Goal: Task Accomplishment & Management: Complete application form

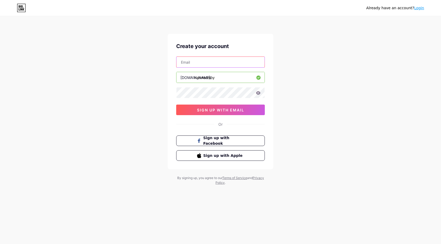
drag, startPoint x: 203, startPoint y: 60, endPoint x: 207, endPoint y: 61, distance: 4.3
click at [203, 60] on input "text" at bounding box center [221, 62] width 88 height 11
type input "[EMAIL_ADDRESS][DOMAIN_NAME]"
click at [259, 93] on icon at bounding box center [258, 92] width 4 height 3
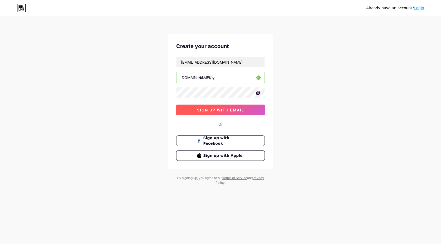
click at [200, 109] on span "sign up with email" at bounding box center [220, 110] width 47 height 4
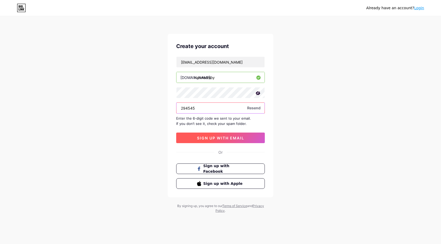
type input "294545"
click at [230, 139] on span "sign up with email" at bounding box center [220, 138] width 47 height 4
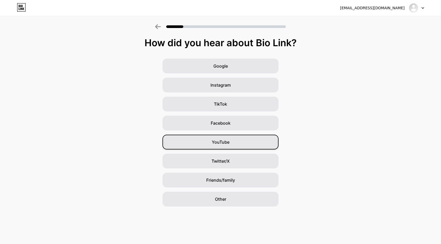
drag, startPoint x: 221, startPoint y: 143, endPoint x: 264, endPoint y: 136, distance: 44.3
click at [221, 143] on span "YouTube" at bounding box center [221, 142] width 18 height 6
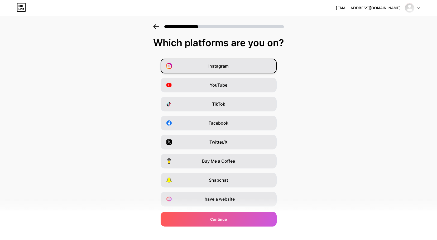
click at [248, 67] on div "Instagram" at bounding box center [219, 66] width 116 height 15
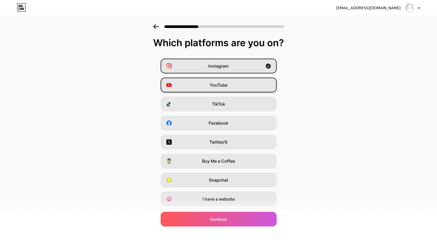
click at [249, 87] on div "YouTube" at bounding box center [219, 85] width 116 height 15
click at [247, 124] on div "Facebook" at bounding box center [219, 123] width 116 height 15
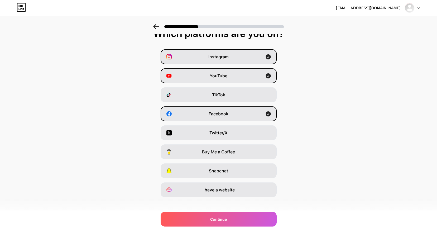
scroll to position [14, 0]
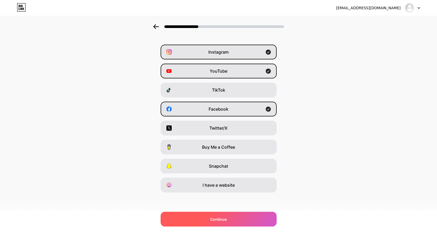
click at [222, 217] on span "Continue" at bounding box center [218, 219] width 17 height 6
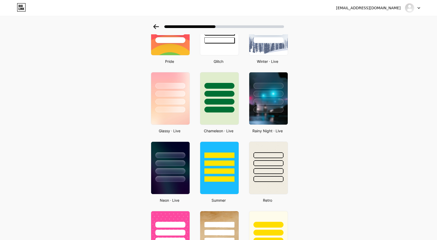
scroll to position [125, 0]
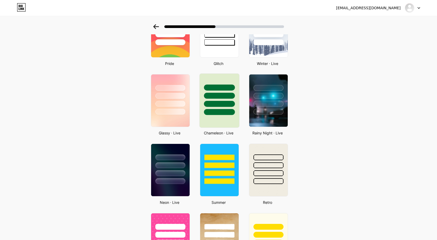
click at [222, 106] on div at bounding box center [219, 104] width 31 height 6
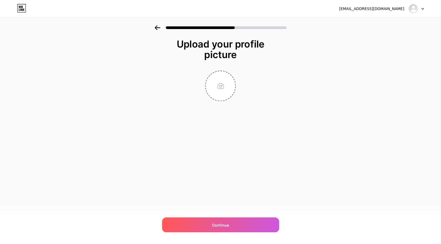
scroll to position [0, 0]
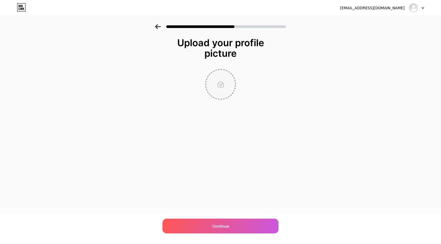
click at [225, 89] on input "file" at bounding box center [220, 84] width 29 height 29
type input "C:\fakepath\FB_IMG_1757453753098.jpg"
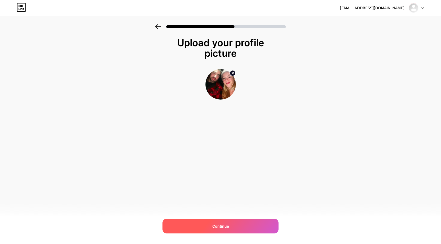
click at [241, 224] on div "Continue" at bounding box center [221, 226] width 116 height 15
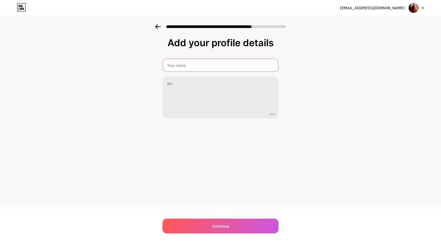
click at [197, 67] on input "text" at bounding box center [221, 65] width 116 height 13
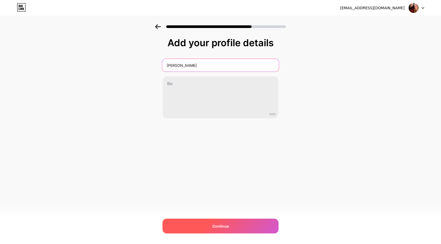
type input "[PERSON_NAME]"
drag, startPoint x: 245, startPoint y: 226, endPoint x: 248, endPoint y: 223, distance: 3.8
click at [245, 226] on div "Continue" at bounding box center [221, 226] width 116 height 15
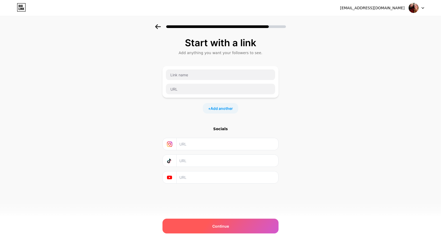
click at [231, 221] on div "Continue" at bounding box center [221, 226] width 116 height 15
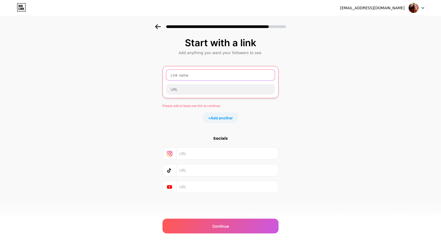
click at [188, 76] on input "text" at bounding box center [220, 75] width 109 height 11
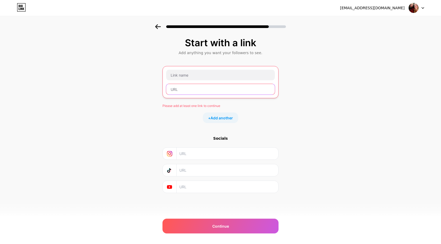
click at [212, 93] on input "text" at bounding box center [220, 89] width 109 height 11
paste input "[URL][DOMAIN_NAME]"
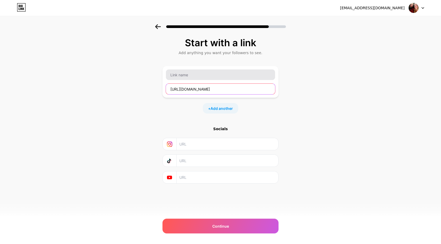
type input "[URL][DOMAIN_NAME]"
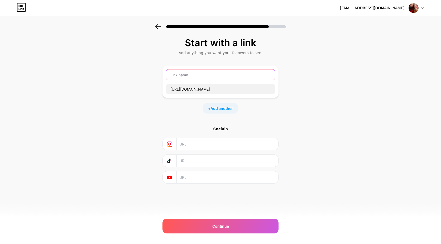
click at [207, 74] on input "text" at bounding box center [220, 74] width 109 height 11
type input "n"
type input "N"
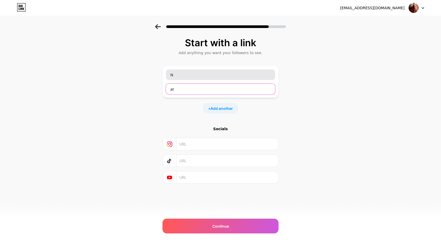
type input "a"
paste input "[URL][DOMAIN_NAME]"
type input "[URL][DOMAIN_NAME]"
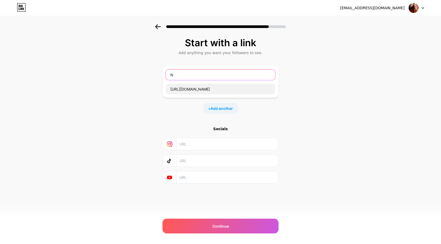
click at [200, 74] on input "N" at bounding box center [220, 74] width 109 height 11
drag, startPoint x: 197, startPoint y: 75, endPoint x: 140, endPoint y: 74, distance: 56.8
click at [141, 75] on div "Start with a link Add anything you want your followers to see. Natureonly [URL]…" at bounding box center [220, 117] width 441 height 186
paste input "Only"
type input "NatureOnly"
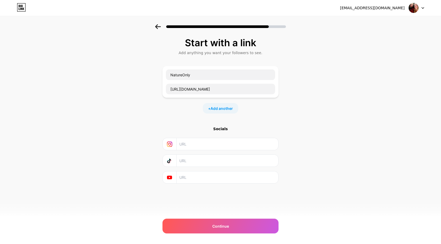
click at [352, 83] on div "Start with a link Add anything you want your followers to see. NatureOnly [URL]…" at bounding box center [220, 117] width 441 height 186
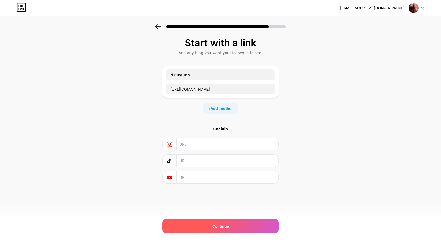
click at [254, 224] on div "Continue" at bounding box center [221, 226] width 116 height 15
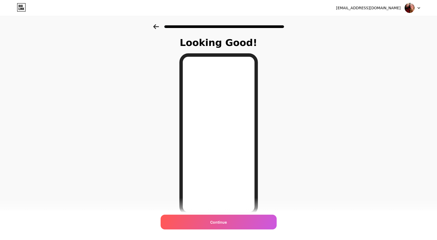
click at [156, 29] on icon at bounding box center [156, 26] width 6 height 5
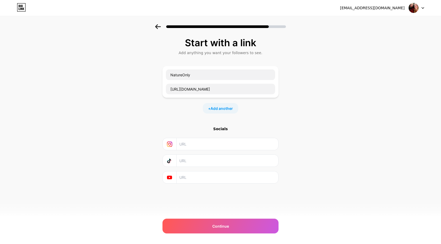
click at [156, 29] on icon at bounding box center [158, 26] width 6 height 5
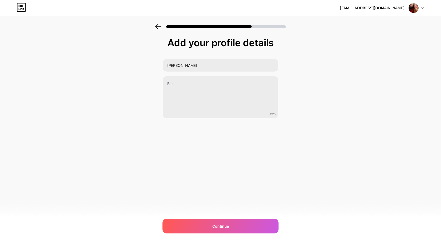
click at [157, 28] on icon at bounding box center [158, 26] width 6 height 5
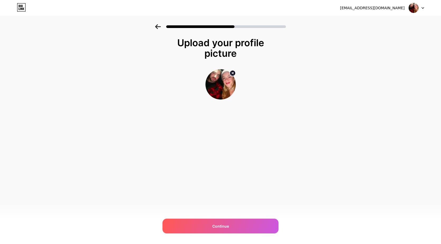
click at [233, 73] on circle at bounding box center [233, 73] width 6 height 6
click at [220, 84] on input "file" at bounding box center [220, 84] width 29 height 29
type input "C:\fakepath\OIP.jpeg"
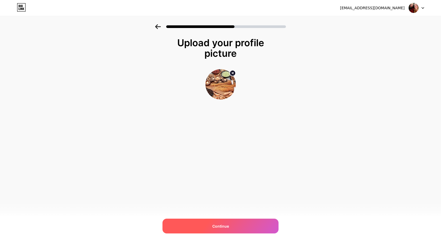
click at [248, 221] on div "Continue" at bounding box center [221, 226] width 116 height 15
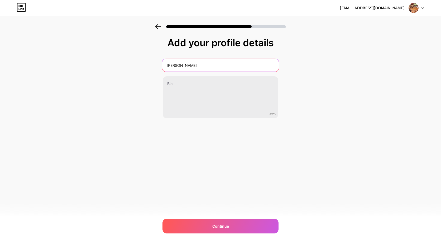
drag, startPoint x: 197, startPoint y: 67, endPoint x: 116, endPoint y: 62, distance: 81.2
click at [116, 62] on div "Add your profile details [PERSON_NAME] 0/255 Continue Error" at bounding box center [220, 84] width 441 height 121
paste input "NatureOnly"
type input "NatureOnly"
click at [318, 67] on div "Add your profile details NatureOnly 0/255 Continue Error" at bounding box center [220, 84] width 441 height 121
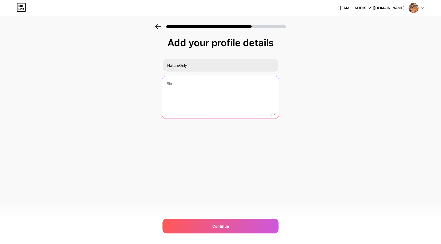
click at [200, 87] on textarea at bounding box center [220, 97] width 117 height 43
click at [199, 97] on textarea at bounding box center [221, 97] width 116 height 42
paste textarea "At Nature Only, we believe the best solutions come from nature. Here you’ll fin…"
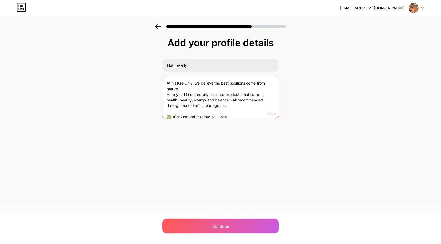
scroll to position [11, 0]
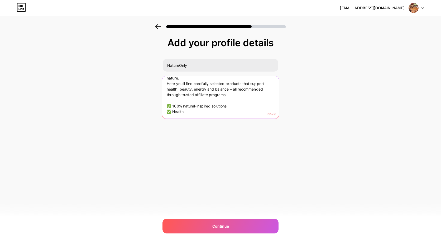
drag, startPoint x: 167, startPoint y: 84, endPoint x: 243, endPoint y: 98, distance: 77.5
click at [243, 98] on textarea "At Nature Only, we believe the best solutions come from nature. Here you’ll fin…" at bounding box center [220, 97] width 117 height 43
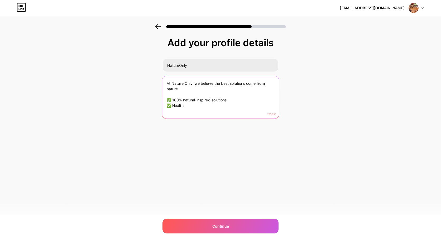
scroll to position [0, 0]
type textarea "At Nature Only, we believe the best solutions come from nature. ✅ 100% natural-…"
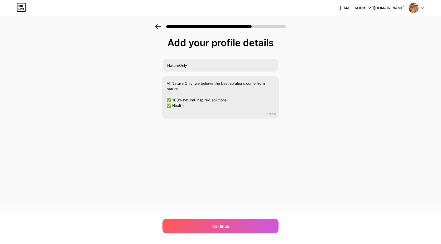
click at [158, 27] on icon at bounding box center [158, 26] width 6 height 5
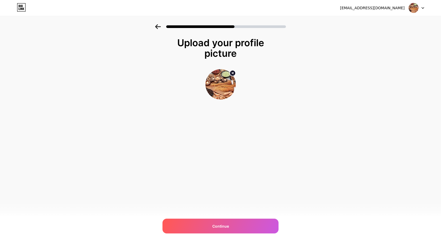
click at [158, 27] on icon at bounding box center [158, 26] width 6 height 5
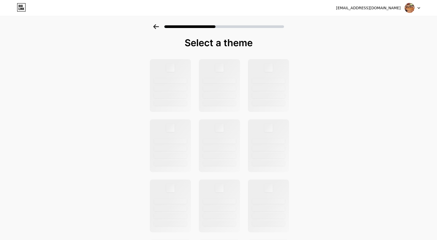
click at [158, 27] on icon at bounding box center [156, 26] width 6 height 5
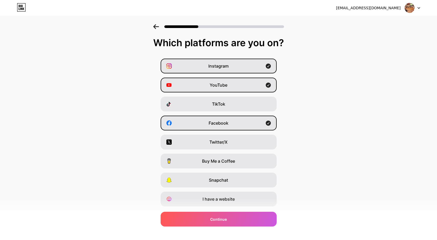
click at [158, 27] on icon at bounding box center [156, 26] width 6 height 5
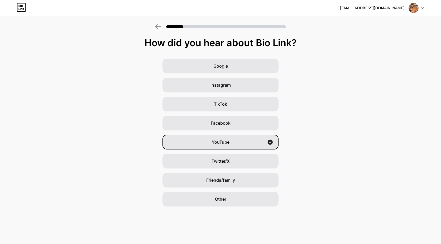
click at [21, 6] on icon at bounding box center [21, 7] width 9 height 8
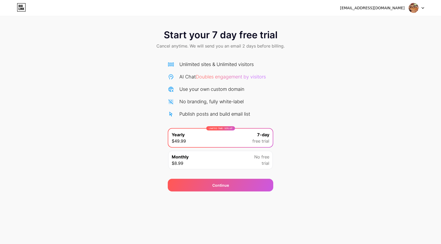
click at [423, 11] on div at bounding box center [416, 8] width 15 height 10
click at [392, 24] on li "Logout" at bounding box center [391, 22] width 65 height 14
